Goal: Use online tool/utility: Utilize a website feature to perform a specific function

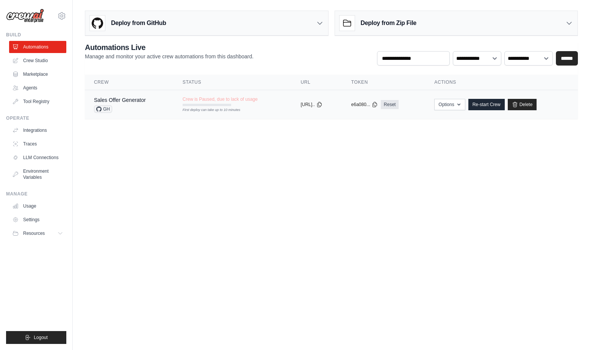
click at [163, 106] on td "Sales Offer Generator GH" at bounding box center [129, 104] width 89 height 29
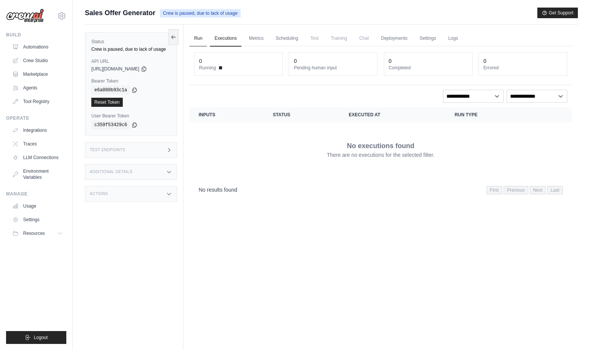
click at [197, 33] on link "Run" at bounding box center [198, 39] width 17 height 16
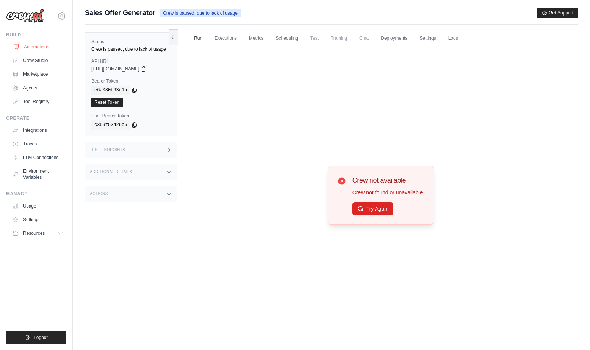
click at [41, 46] on link "Automations" at bounding box center [38, 47] width 57 height 12
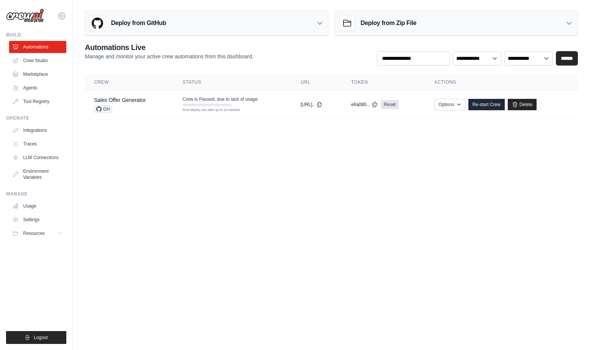
click at [35, 60] on link "Crew Studio" at bounding box center [37, 61] width 57 height 12
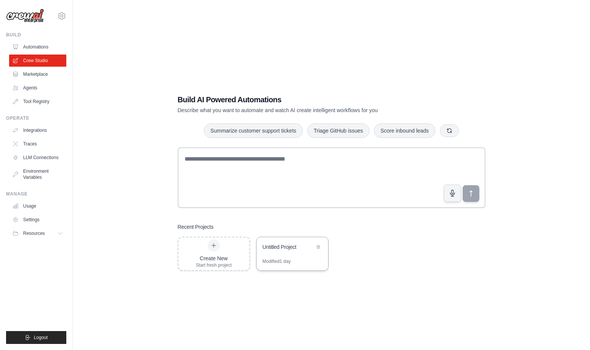
click at [277, 244] on div "Untitled Project" at bounding box center [289, 247] width 52 height 8
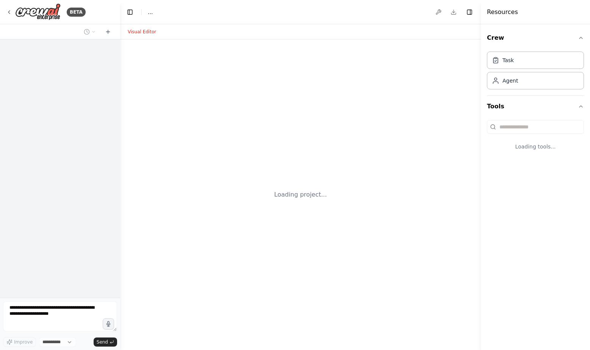
select select "****"
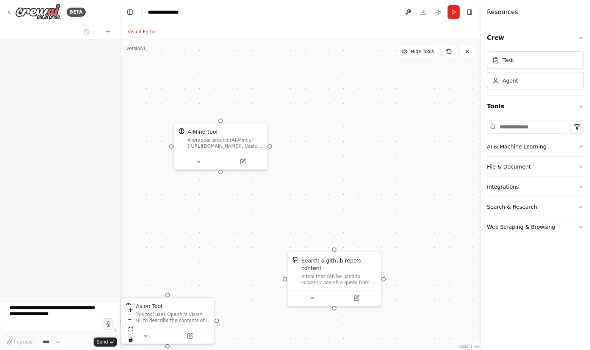
scroll to position [278, 0]
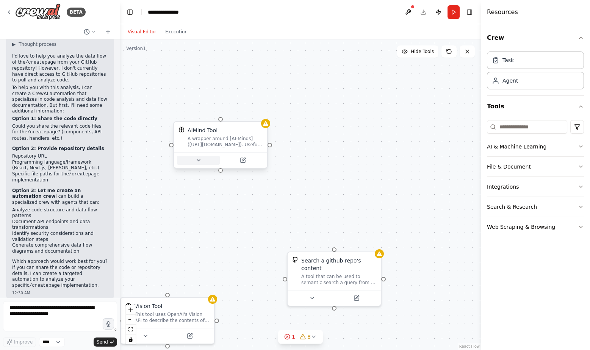
click at [197, 159] on icon at bounding box center [199, 160] width 6 height 6
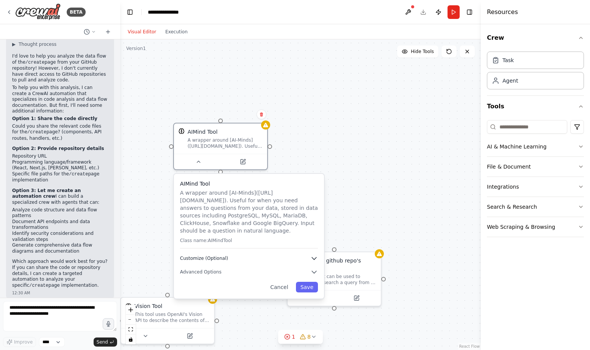
click at [222, 260] on span "Customize (Optional)" at bounding box center [204, 258] width 48 height 6
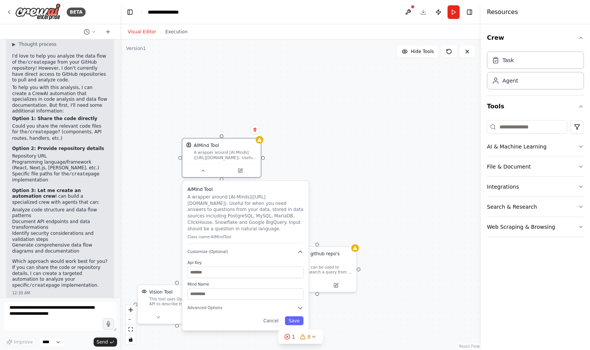
drag, startPoint x: 351, startPoint y: 158, endPoint x: 353, endPoint y: 53, distance: 105.0
click at [353, 53] on div "AIMind Tool A wrapper around [AI-Minds](https://mindsdb.com/minds). Useful for …" at bounding box center [300, 194] width 361 height 311
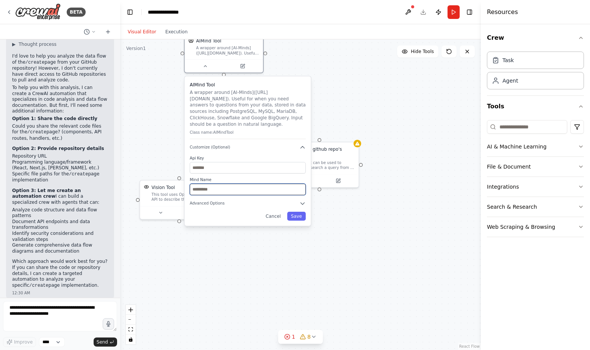
click at [224, 190] on input "text" at bounding box center [248, 189] width 116 height 11
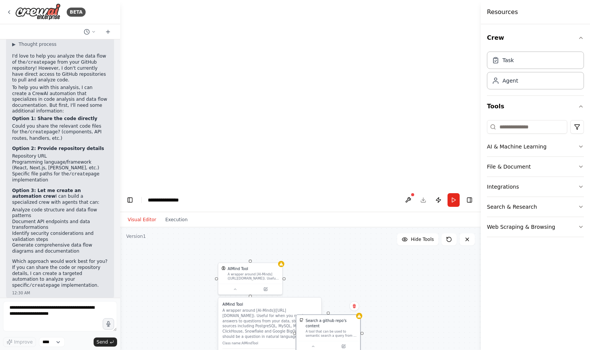
drag, startPoint x: 379, startPoint y: 288, endPoint x: 379, endPoint y: 247, distance: 40.9
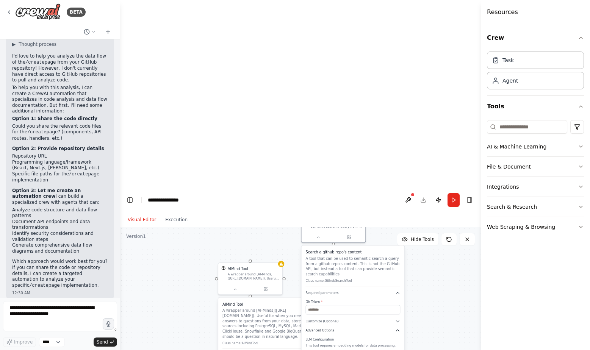
drag, startPoint x: 353, startPoint y: 254, endPoint x: 356, endPoint y: 130, distance: 124.4
click at [356, 246] on div "Search a github repo's content A tool that can be used to semantic search a que…" at bounding box center [353, 321] width 103 height 150
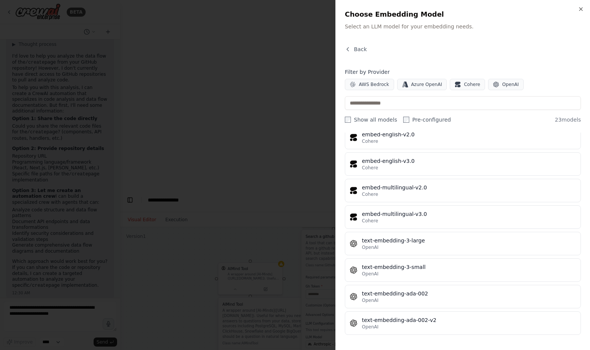
scroll to position [391, 0]
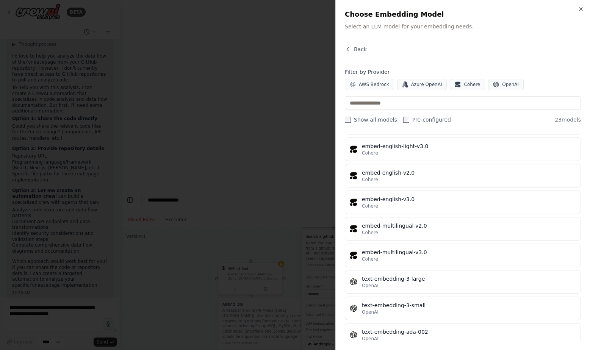
click at [326, 182] on div at bounding box center [295, 175] width 590 height 350
